Goal: Information Seeking & Learning: Find specific fact

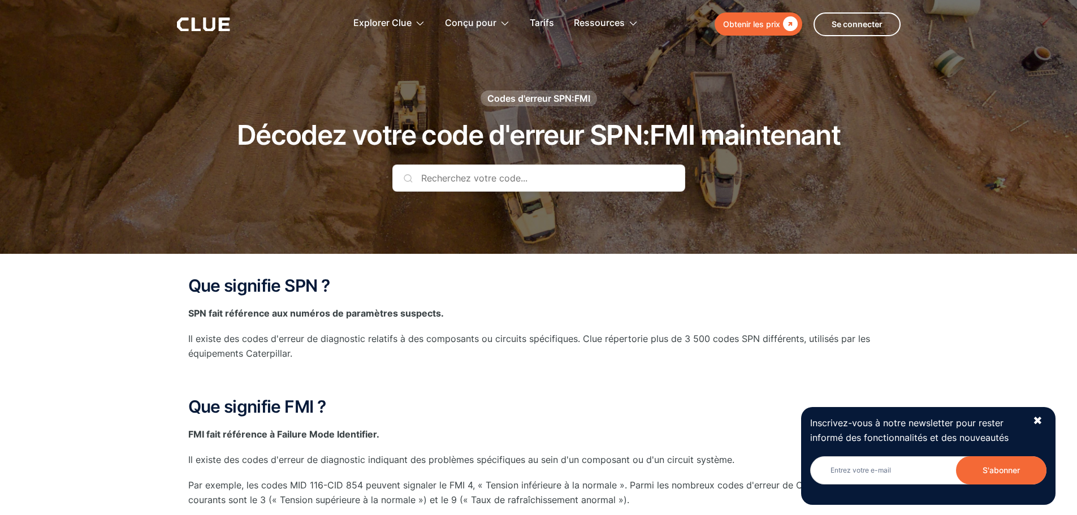
click at [488, 177] on input "text" at bounding box center [538, 177] width 293 height 27
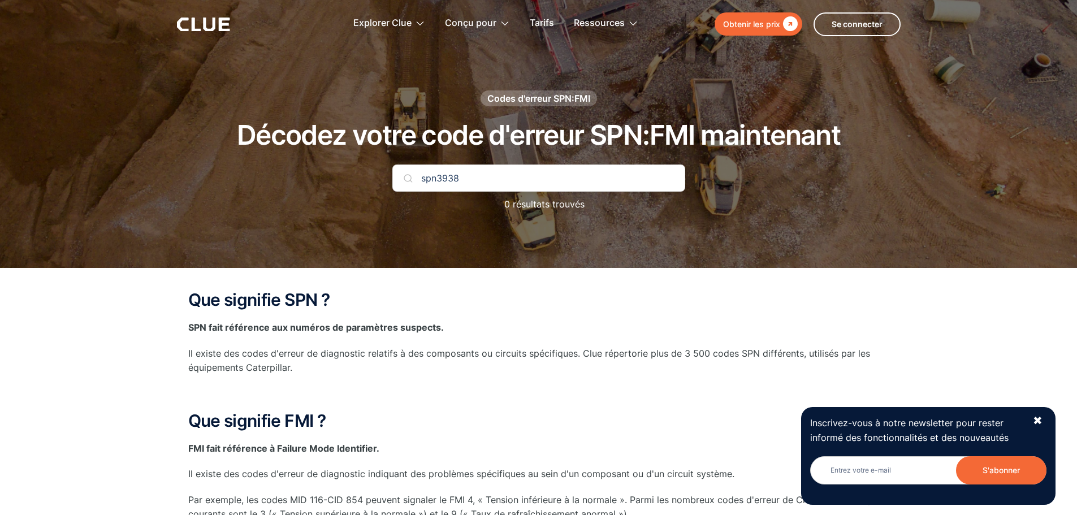
click at [437, 179] on input "spn3938" at bounding box center [538, 177] width 293 height 27
type input "spn 3938"
drag, startPoint x: 471, startPoint y: 171, endPoint x: 411, endPoint y: 192, distance: 64.2
click at [411, 192] on div "spn 3938 0 résultats trouvés" at bounding box center [538, 193] width 293 height 58
type input "3"
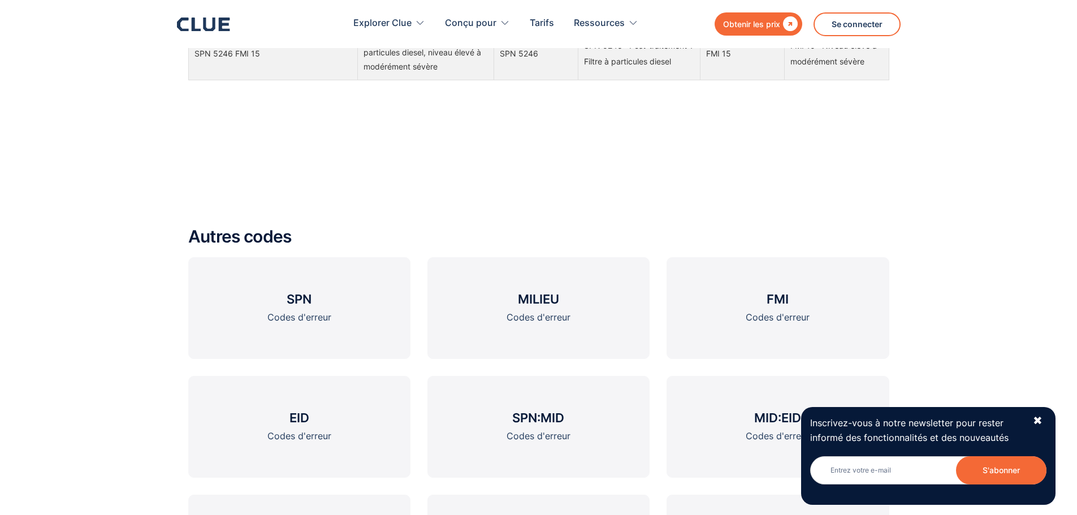
scroll to position [1413, 0]
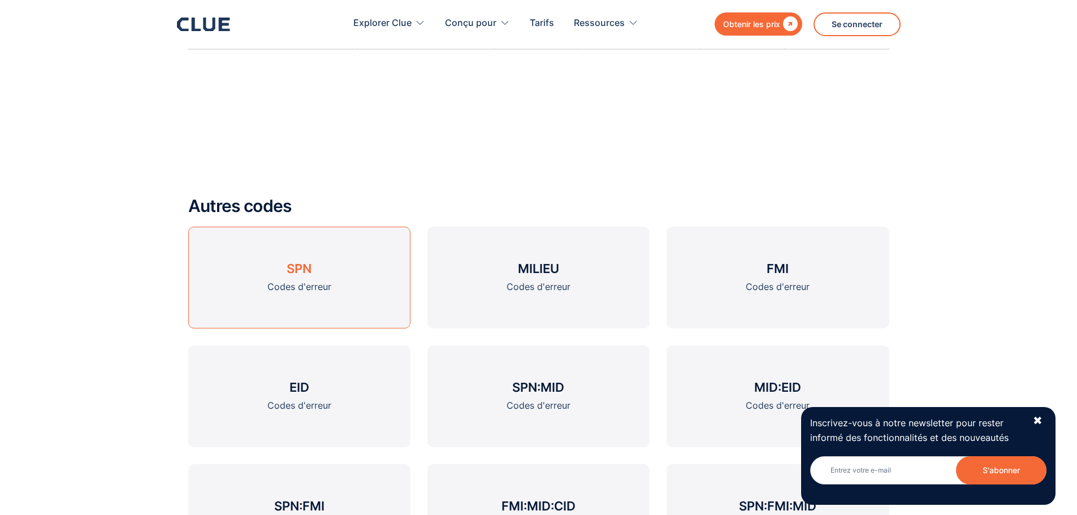
click at [317, 267] on link "SPN Codes d'erreur" at bounding box center [299, 278] width 222 height 102
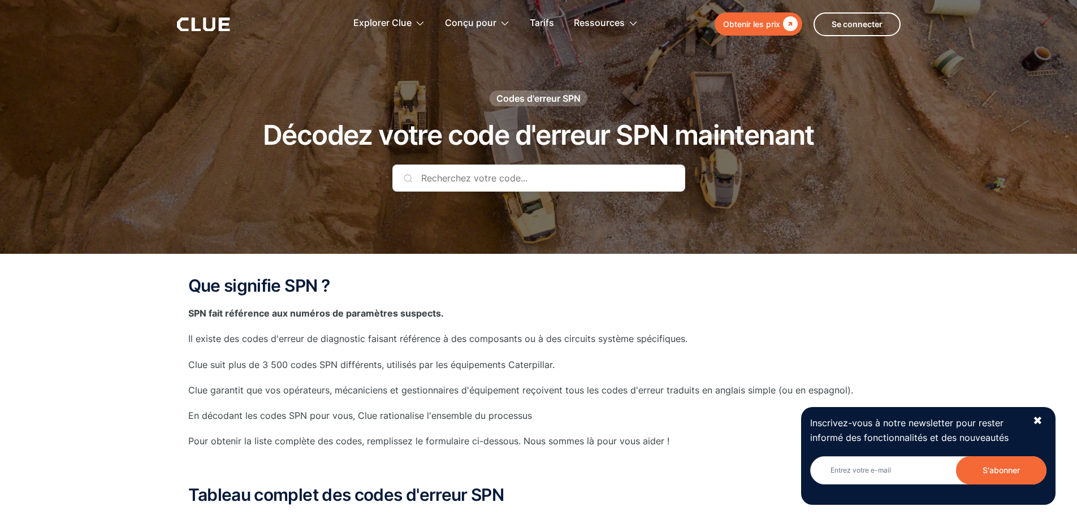
click at [455, 183] on input "text" at bounding box center [538, 177] width 293 height 27
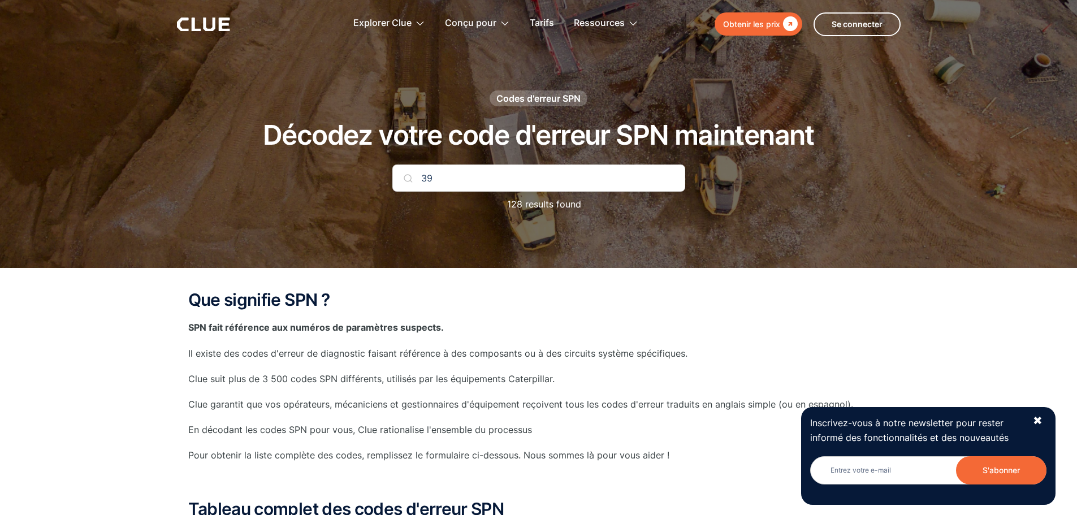
type input "3"
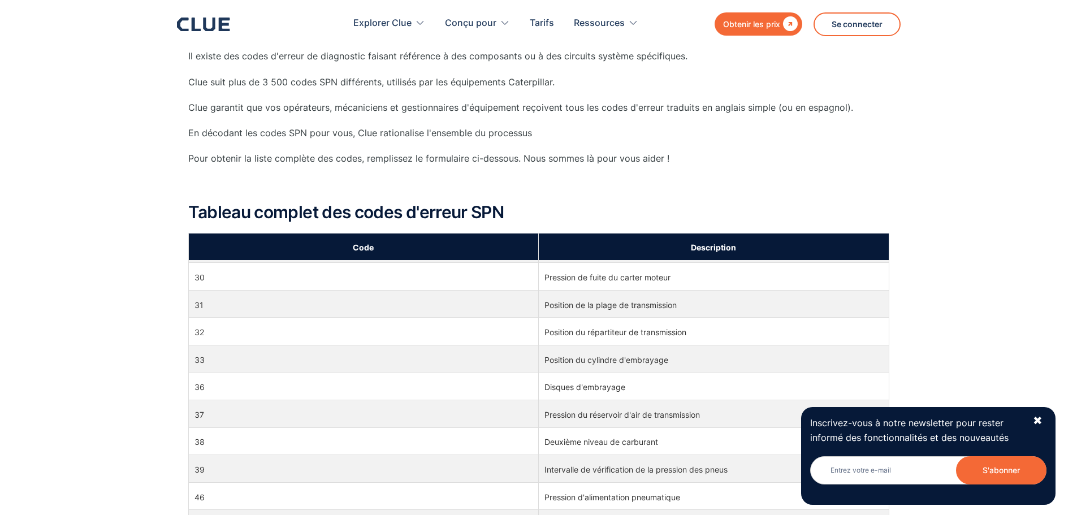
scroll to position [396, 0]
